Goal: Information Seeking & Learning: Check status

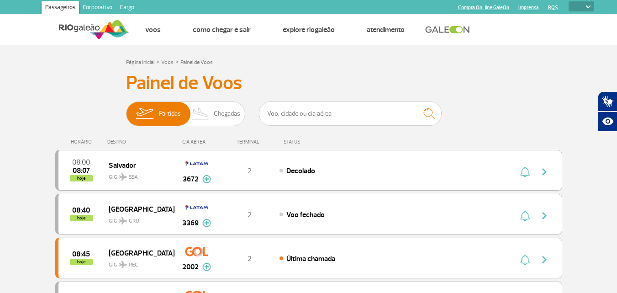
select select
click at [304, 114] on input "text" at bounding box center [350, 113] width 183 height 24
type input "maranhã"
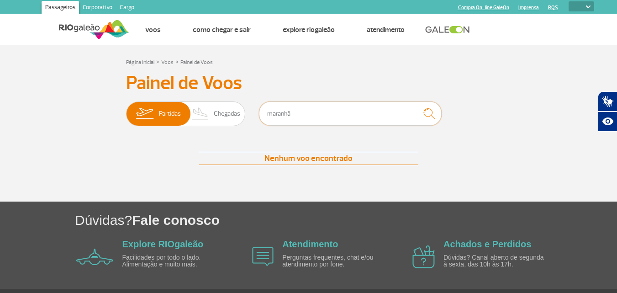
click at [304, 114] on input "maranhã" at bounding box center [350, 113] width 183 height 24
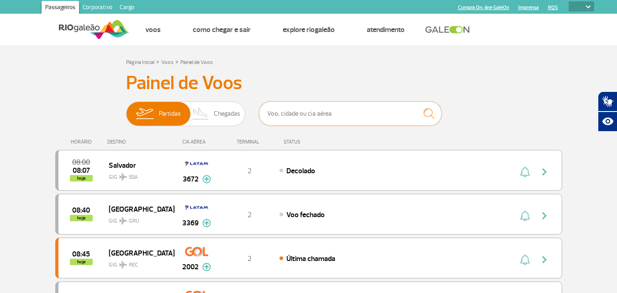
click at [304, 116] on input "text" at bounding box center [350, 113] width 183 height 24
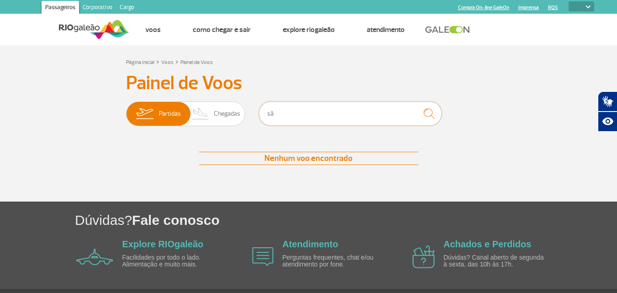
type input "s"
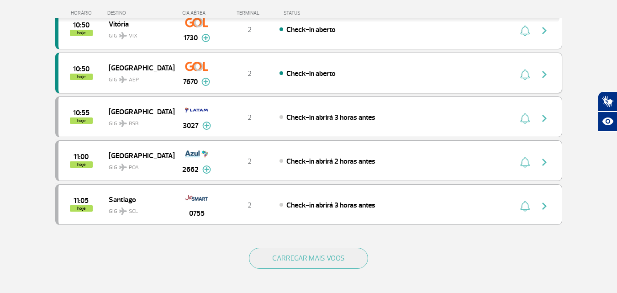
scroll to position [868, 0]
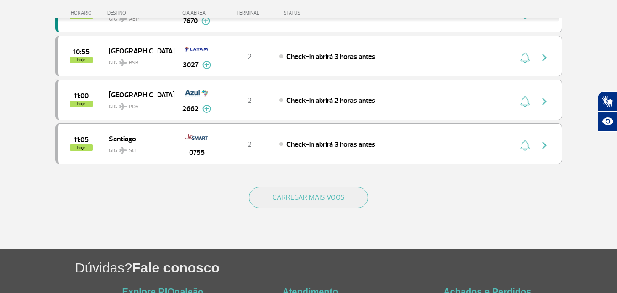
click at [266, 183] on div "CARREGAR MAIS VOOS" at bounding box center [308, 212] width 507 height 74
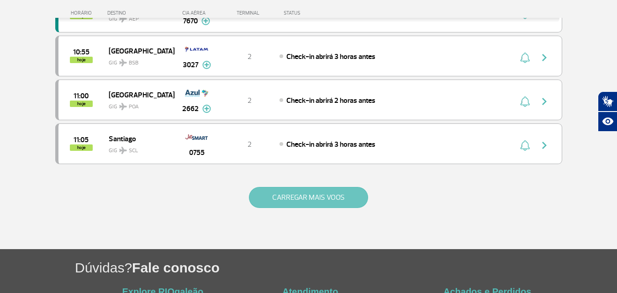
click at [275, 195] on button "CARREGAR MAIS VOOS" at bounding box center [308, 197] width 119 height 21
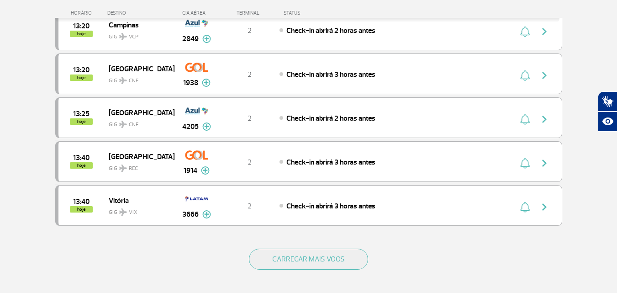
scroll to position [1691, 0]
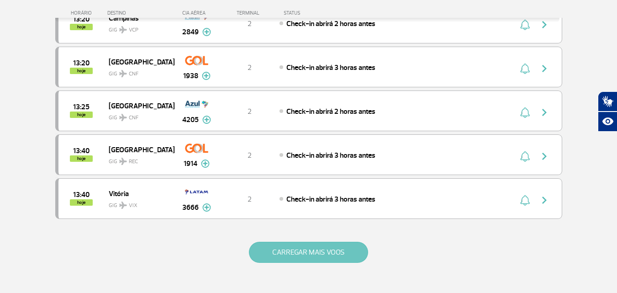
click at [328, 244] on button "CARREGAR MAIS VOOS" at bounding box center [308, 252] width 119 height 21
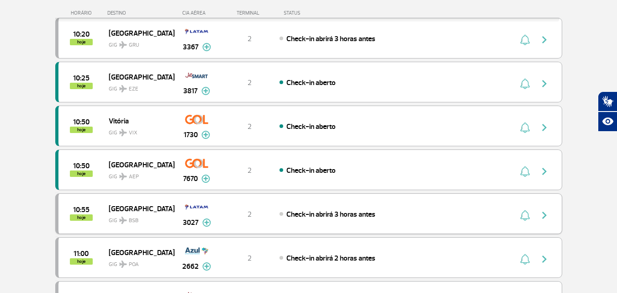
scroll to position [685, 0]
